Goal: Task Accomplishment & Management: Use online tool/utility

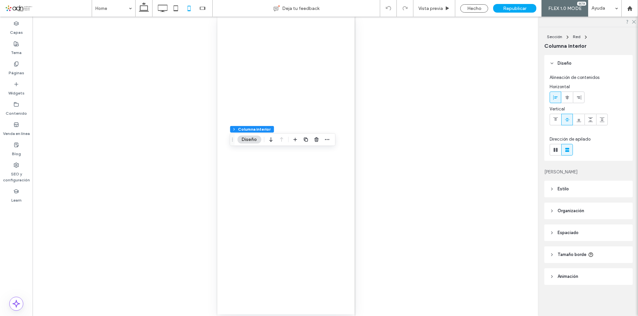
type input "**"
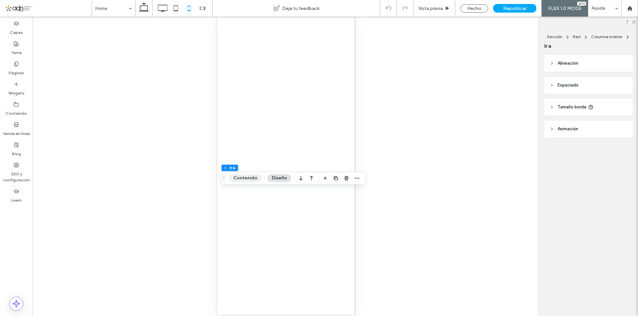
click at [247, 179] on button "Contenido" at bounding box center [245, 178] width 33 height 8
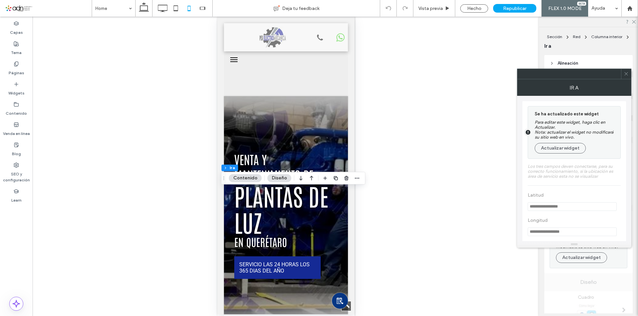
type input "**"
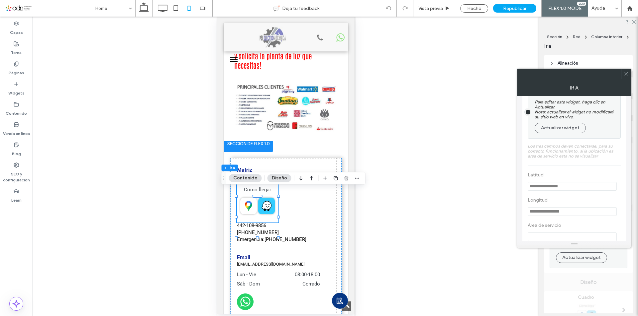
scroll to position [31, 0]
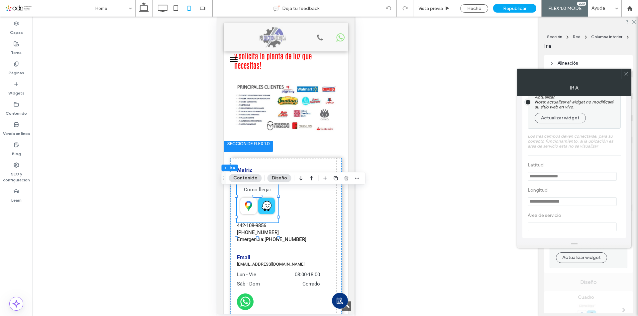
click at [627, 75] on icon at bounding box center [625, 73] width 5 height 5
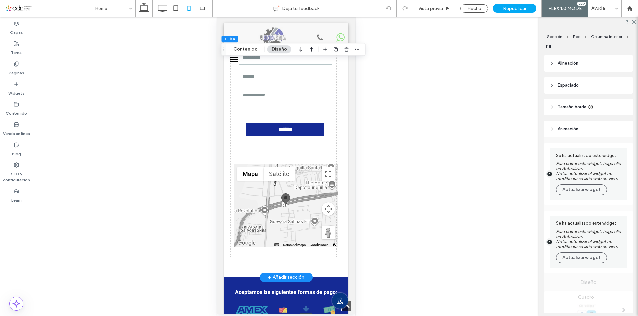
scroll to position [3409, 0]
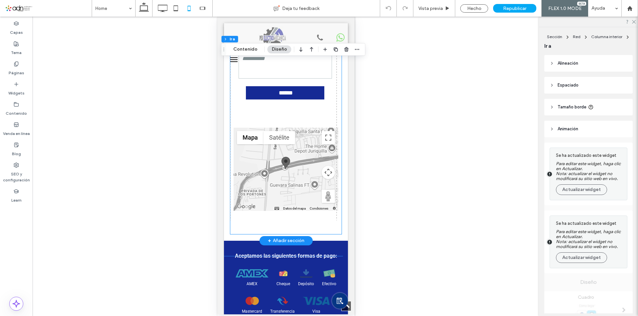
click at [260, 184] on div at bounding box center [285, 169] width 105 height 83
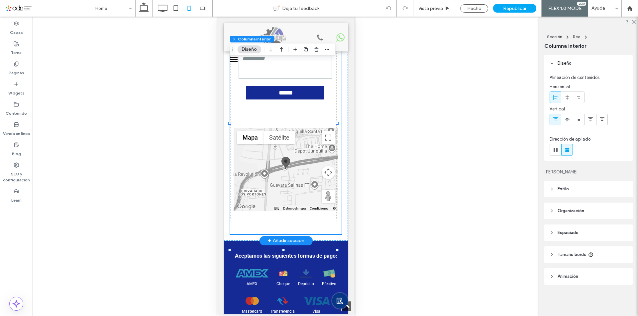
type input "**"
click at [261, 187] on div "Gotcha Revolution Gotcha Revolution [STREET_ADDRESS][PERSON_NAME][PERSON_NAME] …" at bounding box center [285, 169] width 105 height 83
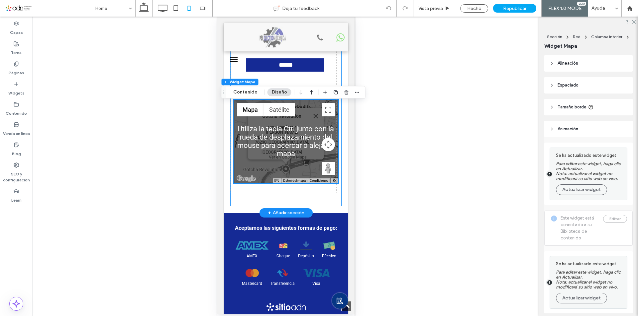
scroll to position [3443, 0]
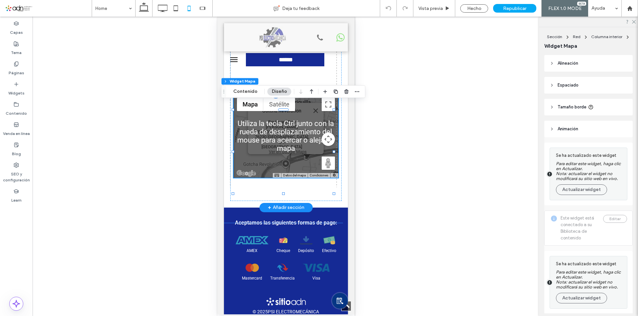
click at [262, 154] on div "Ver en Google Maps" at bounding box center [287, 151] width 72 height 5
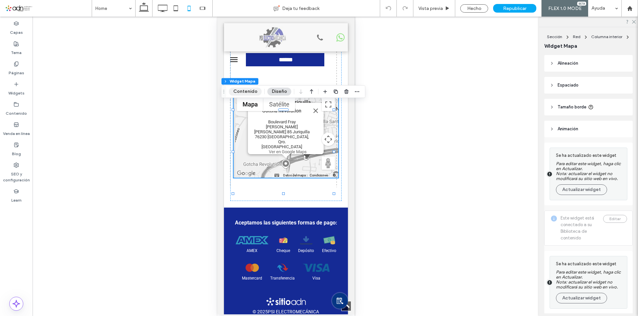
click at [248, 89] on button "Contenido" at bounding box center [245, 92] width 33 height 8
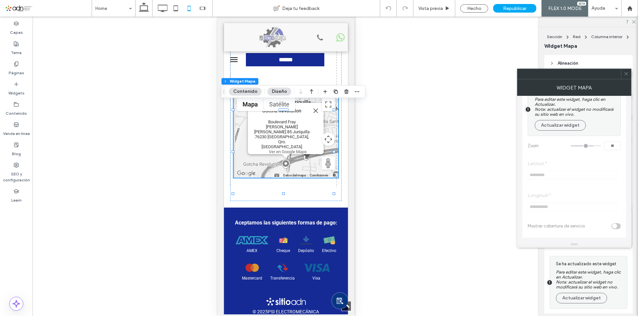
scroll to position [57, 0]
click at [626, 7] on div at bounding box center [629, 9] width 16 height 6
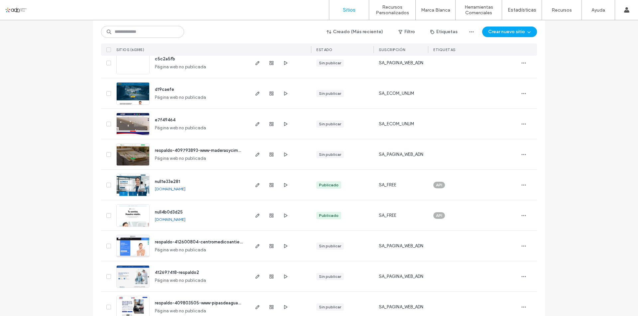
scroll to position [299, 0]
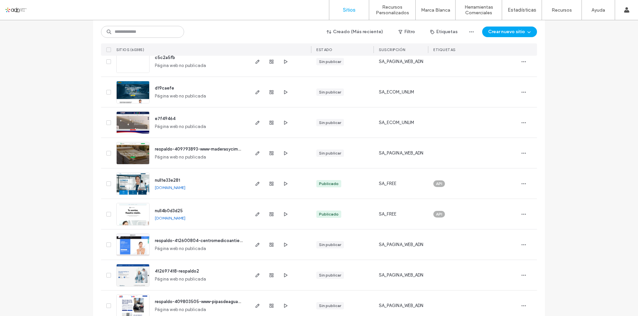
click at [160, 181] on span "null1e33e281" at bounding box center [167, 180] width 25 height 5
